Goal: Task Accomplishment & Management: Manage account settings

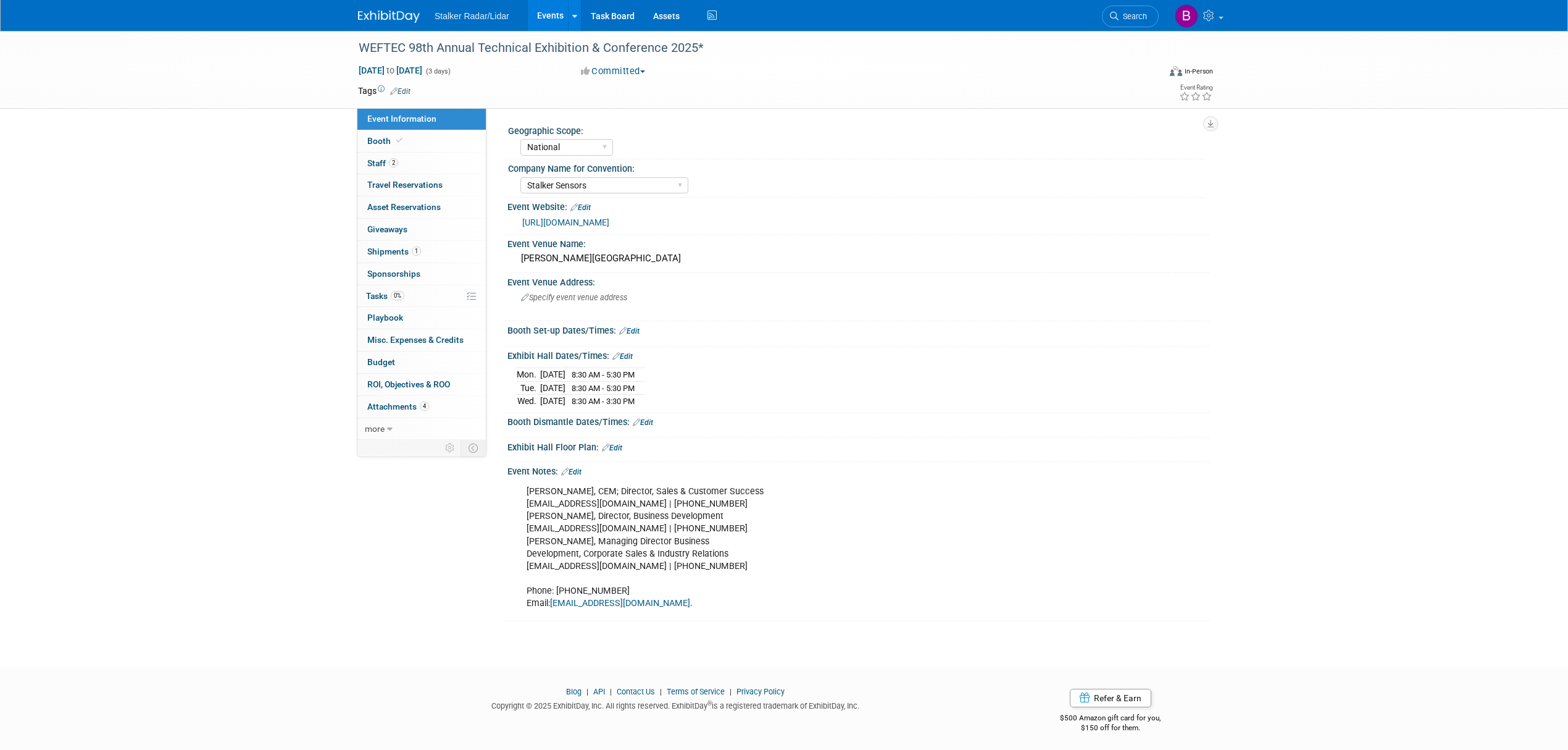
select select "National"
select select "Stalker Sensors"
click at [581, 222] on link "[URL][DOMAIN_NAME]" at bounding box center [566, 222] width 87 height 10
click at [649, 422] on link "Edit" at bounding box center [642, 422] width 20 height 9
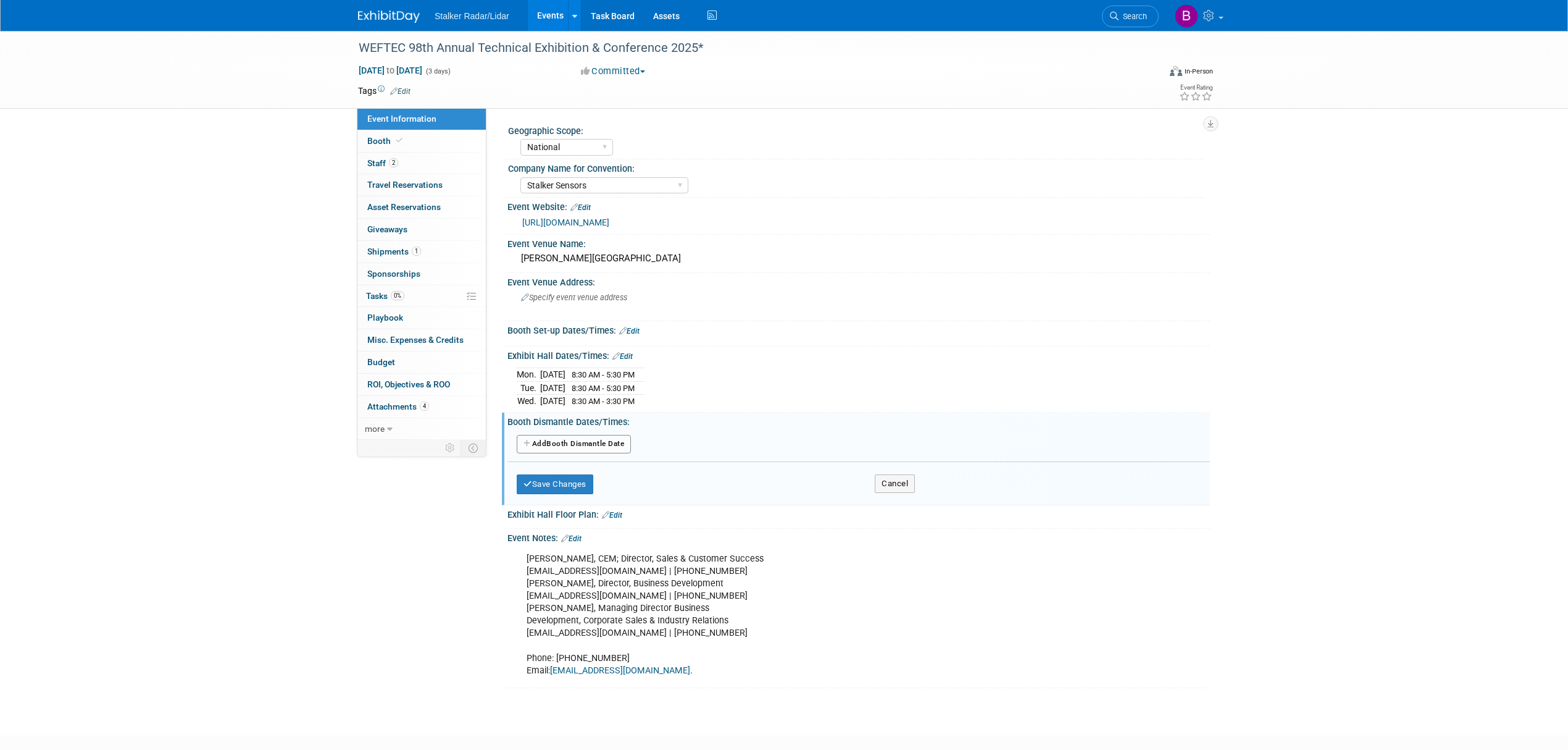
click at [581, 444] on button "Add Another Booth Dismantle Date" at bounding box center [574, 443] width 114 height 18
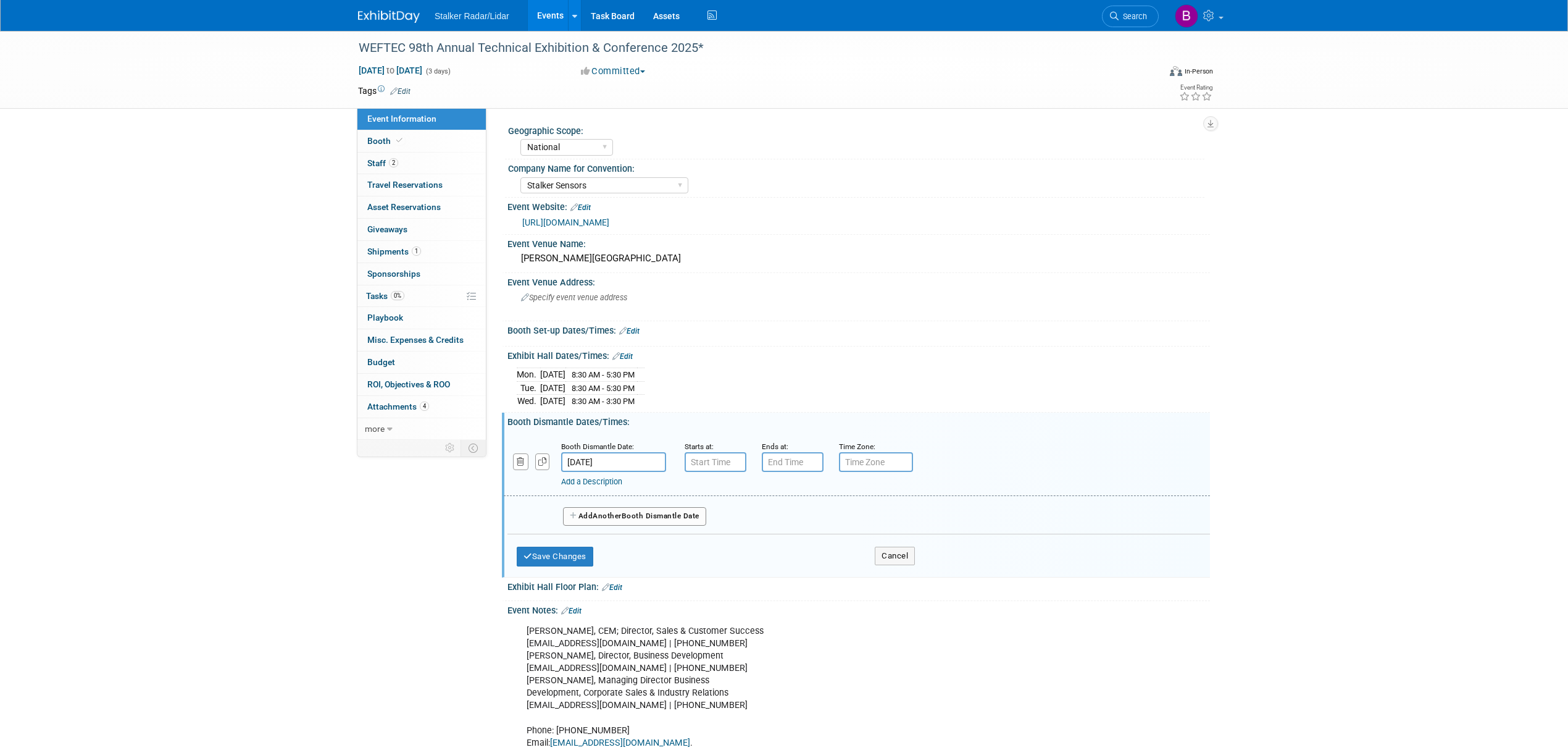
click at [744, 371] on div "[DATE] 8:30 AM - 5:30 PM [DATE] 8:30 AM - 5:30 PM Wed." at bounding box center [859, 385] width 684 height 44
click at [884, 558] on button "Cancel" at bounding box center [895, 555] width 40 height 18
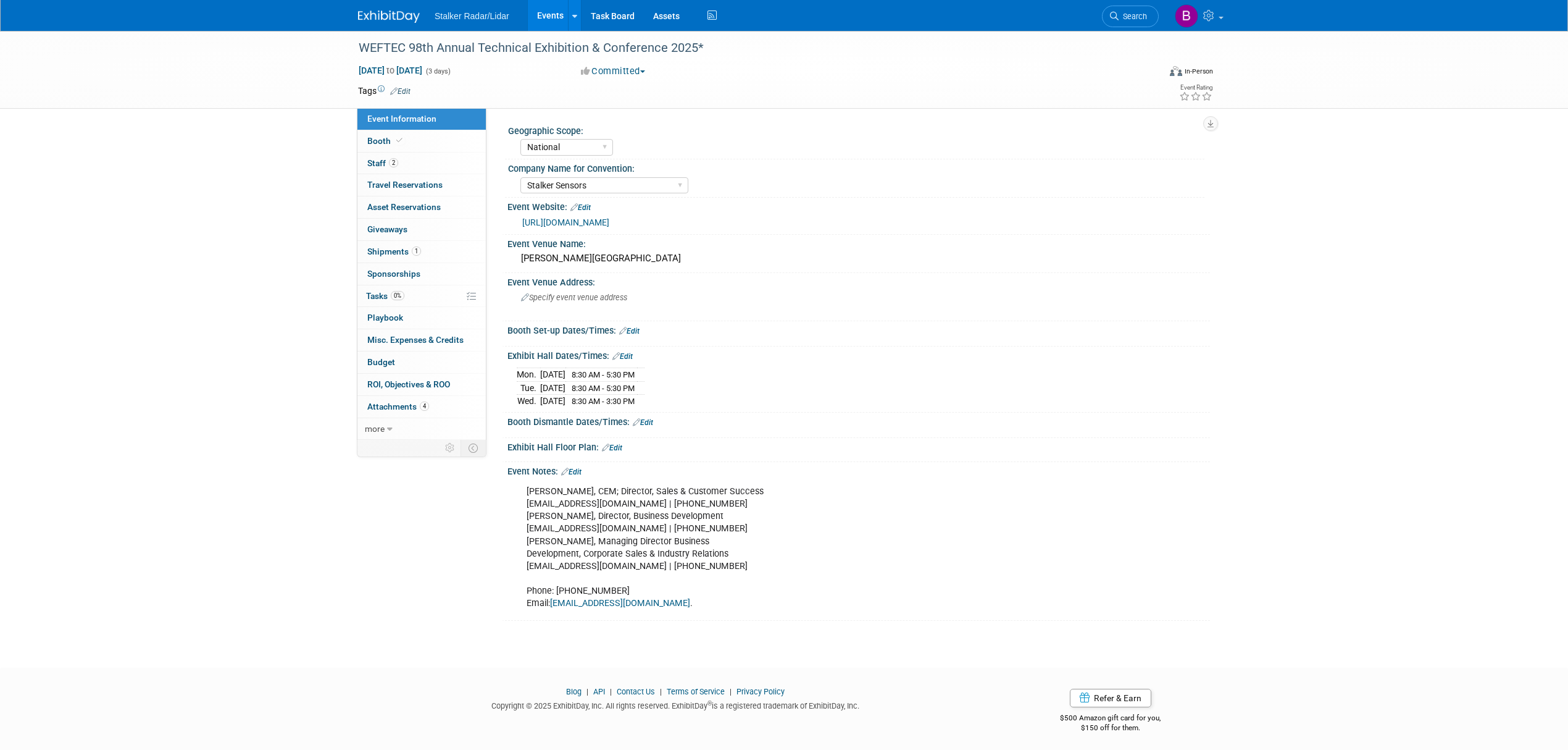
click at [637, 332] on link "Edit" at bounding box center [629, 331] width 20 height 9
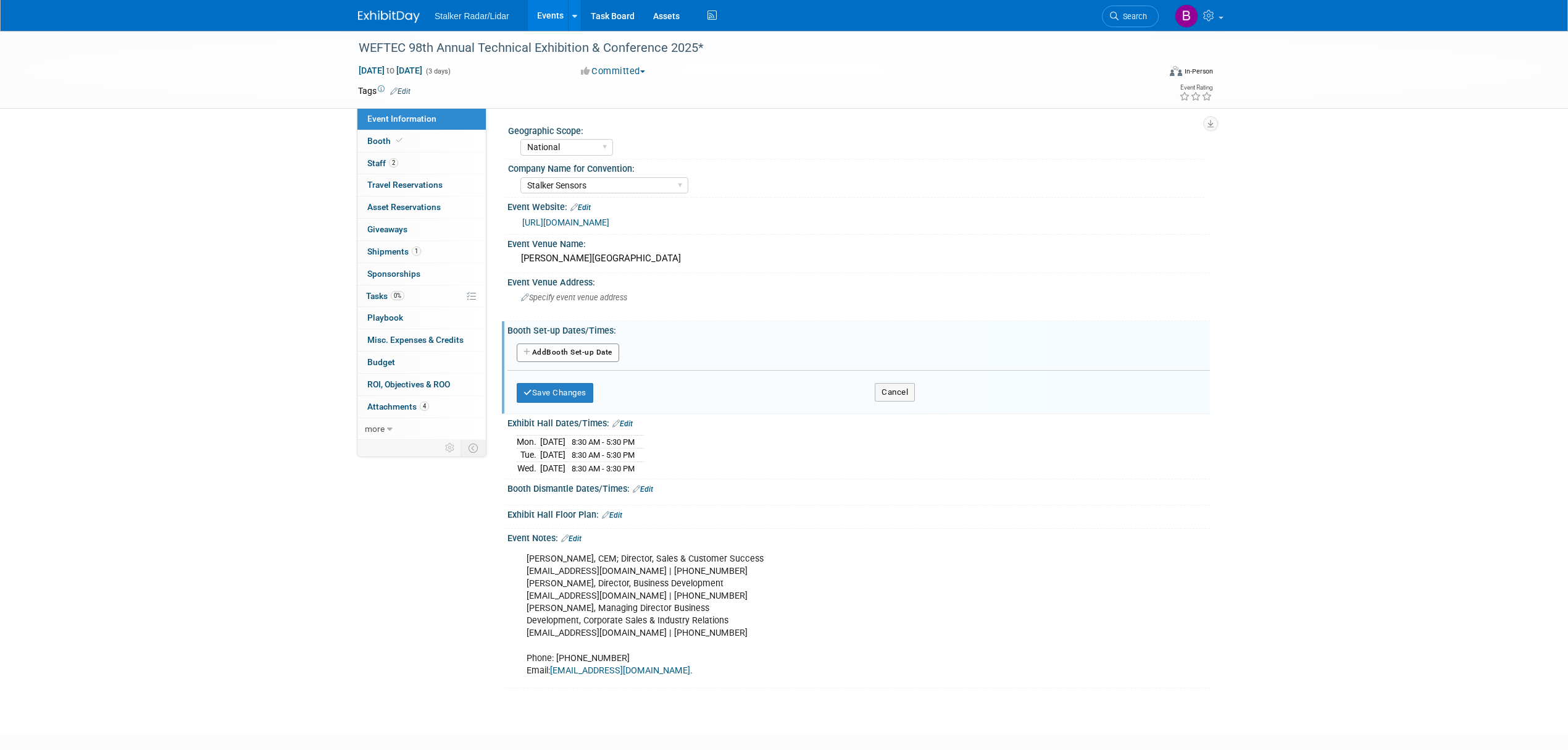
click at [576, 348] on button "Add Another Booth Set-up Date" at bounding box center [569, 352] width 103 height 18
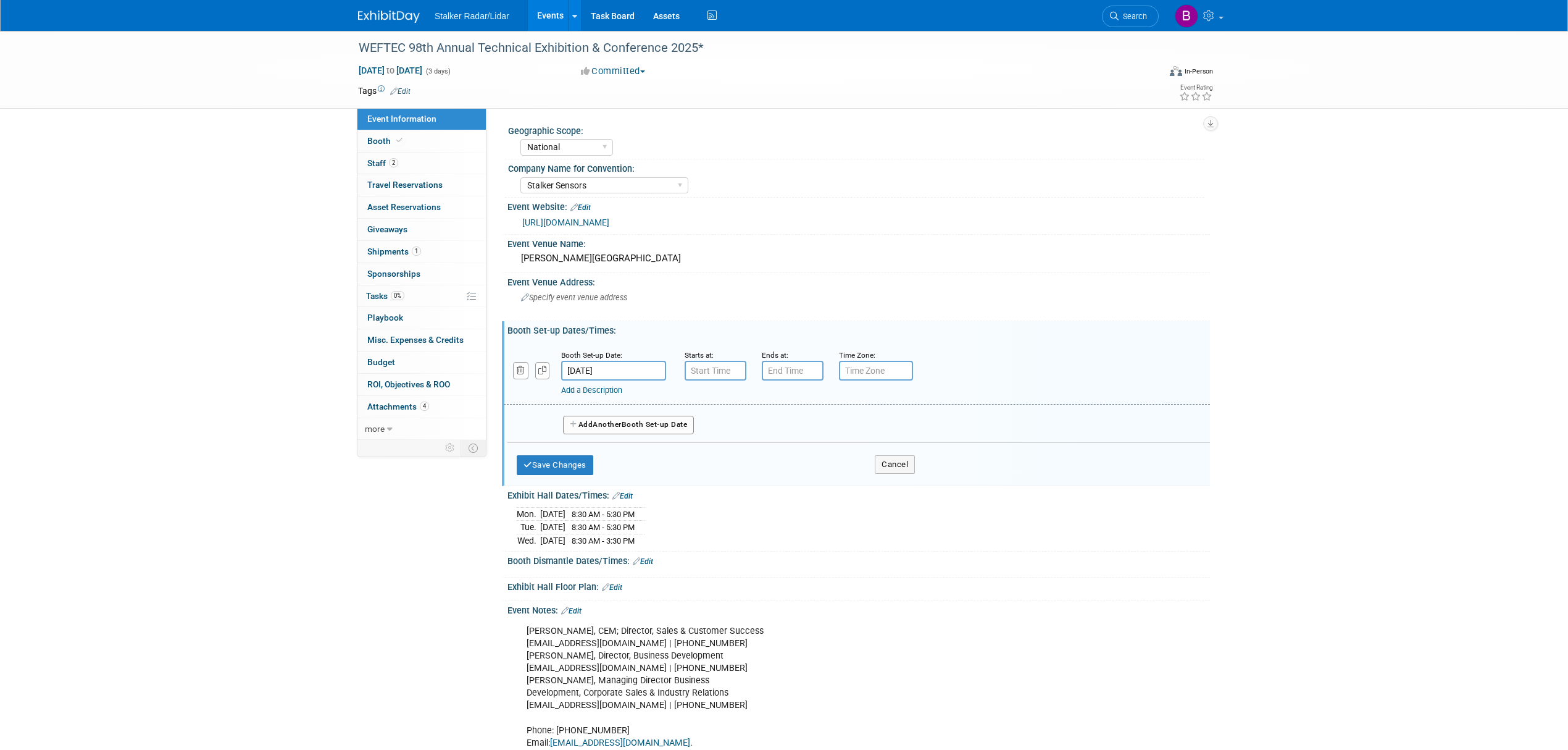
click at [621, 372] on body "Stalker Radar/Lidar Events Add Event Bulk Upload Events Shareable Event Boards …" at bounding box center [784, 375] width 1568 height 750
click at [576, 530] on span "28" at bounding box center [574, 531] width 24 height 24
type input "[DATE]"
click at [725, 371] on input "7:00 AM" at bounding box center [716, 371] width 62 height 19
click at [769, 428] on span "00" at bounding box center [771, 426] width 23 height 22
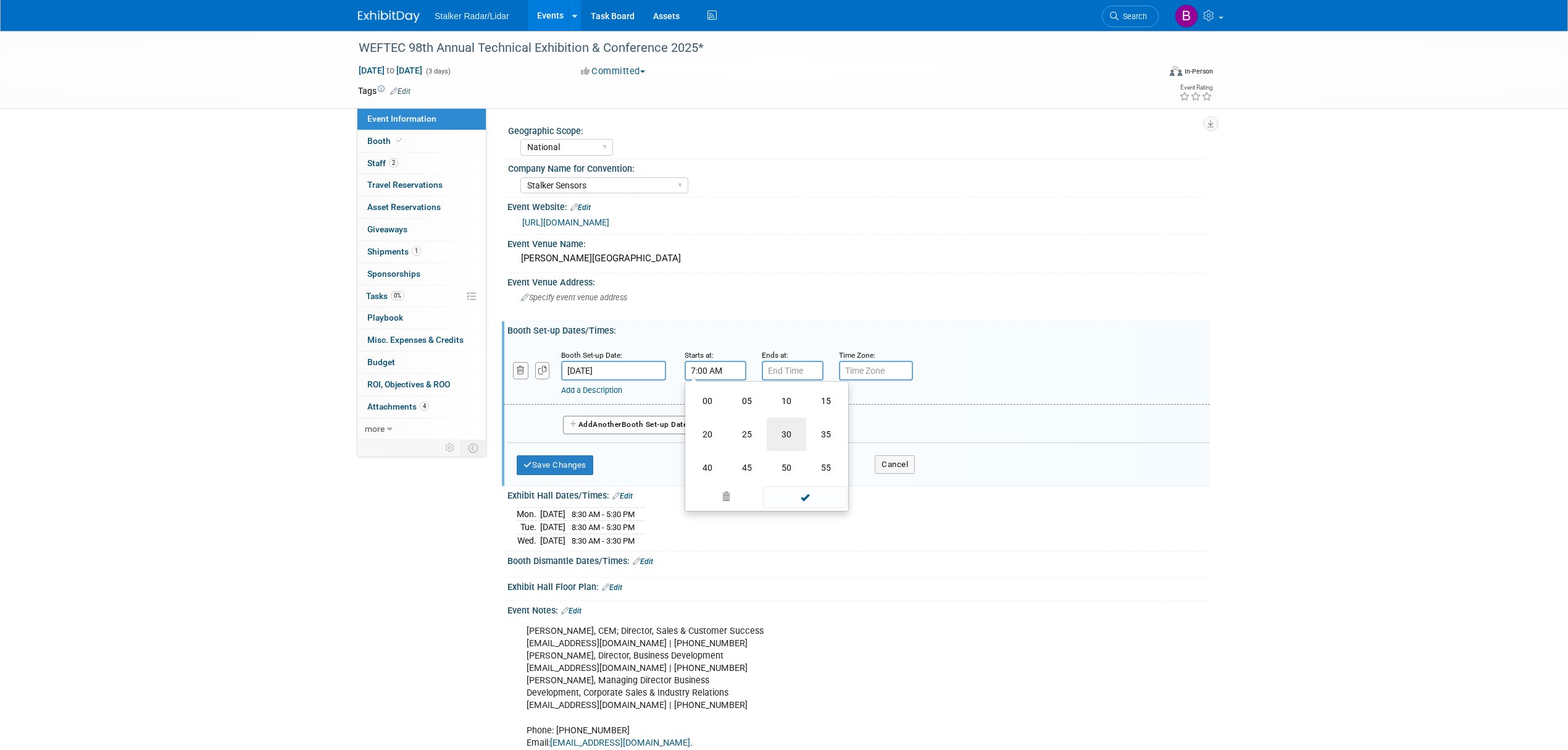
click at [791, 432] on td "30" at bounding box center [786, 434] width 40 height 33
type input "7:30 AM"
click at [788, 485] on span at bounding box center [805, 482] width 83 height 21
click at [787, 371] on input "7:00 PM" at bounding box center [793, 371] width 62 height 19
click at [796, 428] on span "07" at bounding box center [791, 426] width 23 height 22
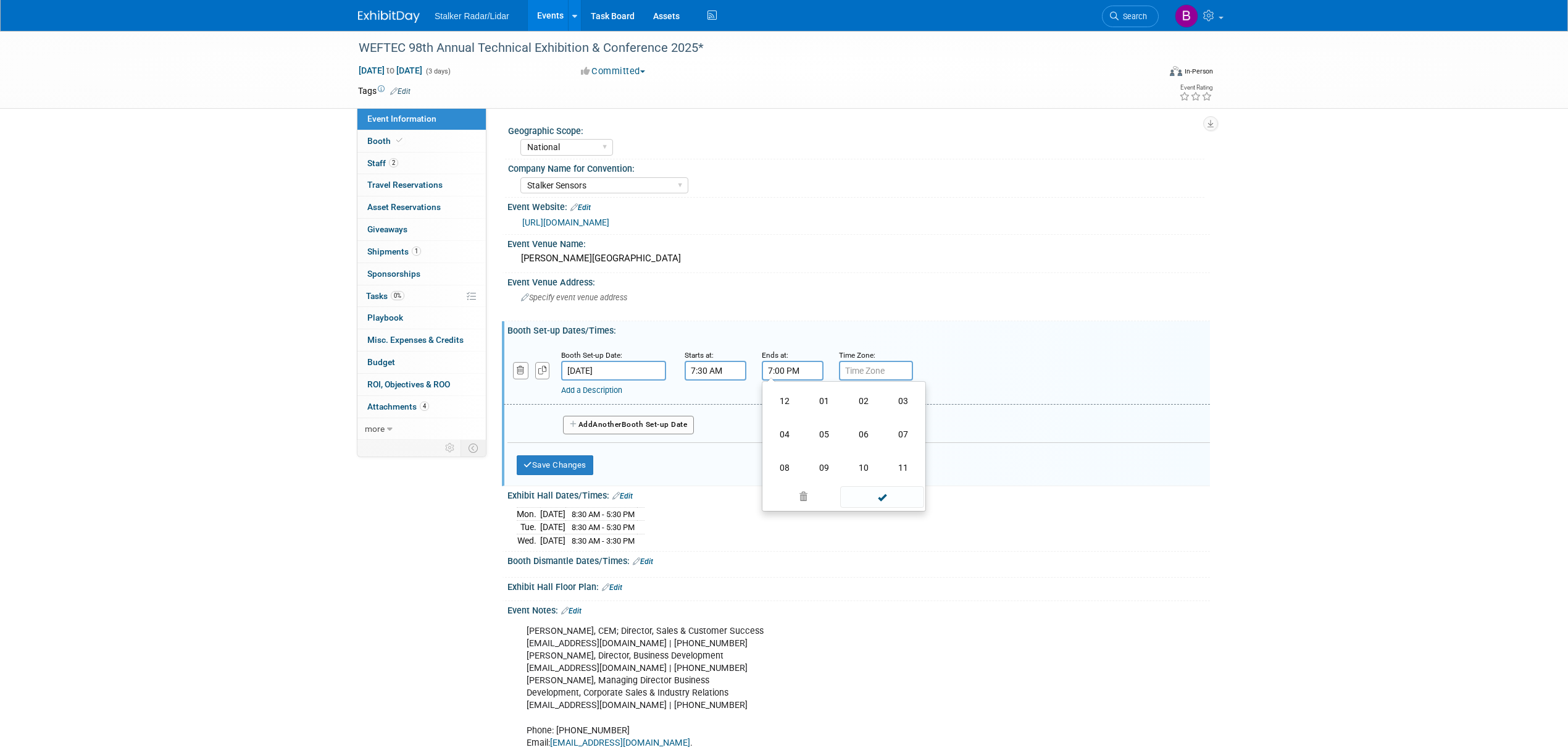
click at [823, 431] on td "05" at bounding box center [824, 434] width 40 height 33
type input "5:00 PM"
click at [875, 480] on span at bounding box center [882, 482] width 83 height 21
click at [558, 462] on button "Save Changes" at bounding box center [555, 465] width 77 height 19
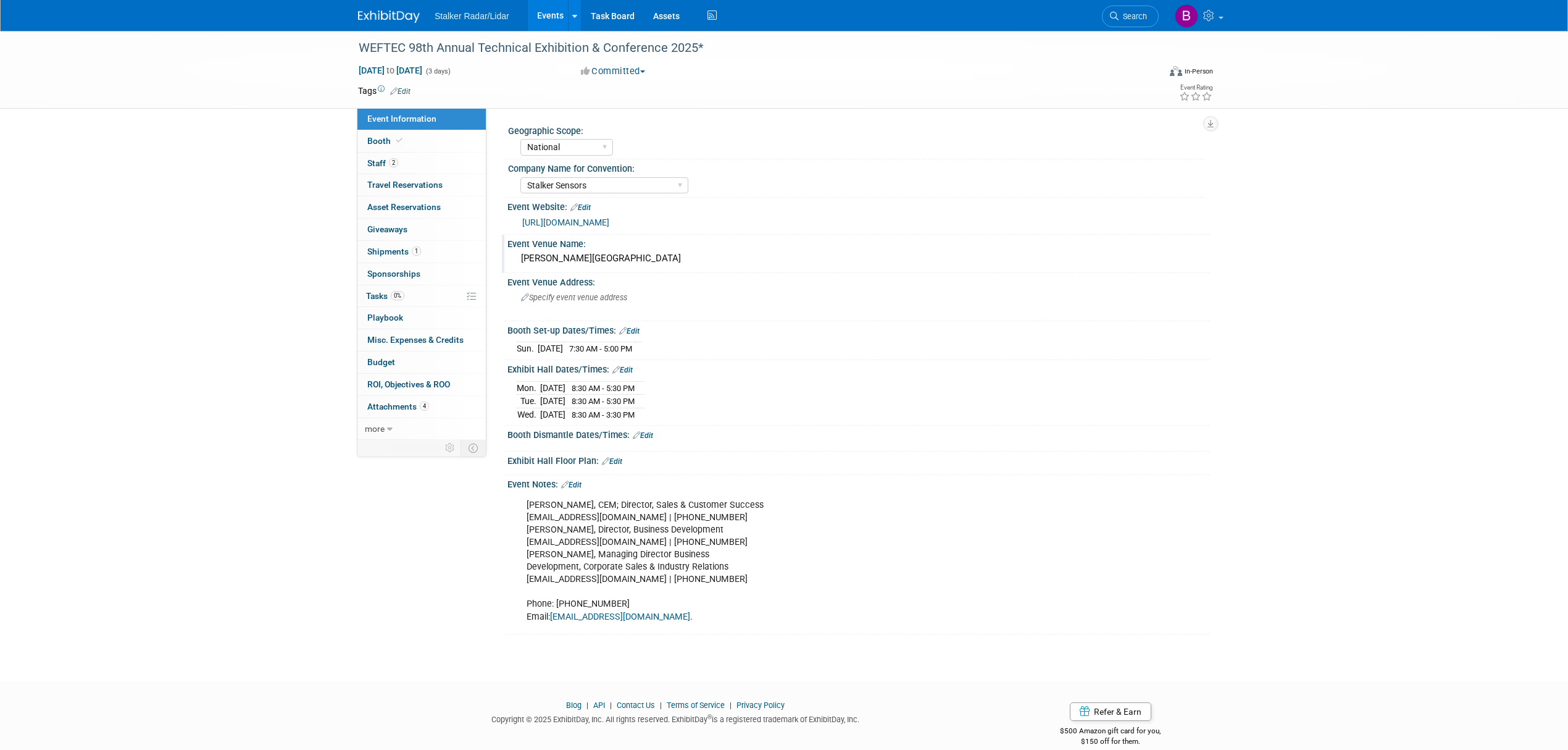
drag, startPoint x: 690, startPoint y: 263, endPoint x: 514, endPoint y: 259, distance: 176.0
click at [514, 259] on div "[PERSON_NAME][GEOGRAPHIC_DATA]" at bounding box center [859, 258] width 702 height 20
